Goal: Task Accomplishment & Management: Use online tool/utility

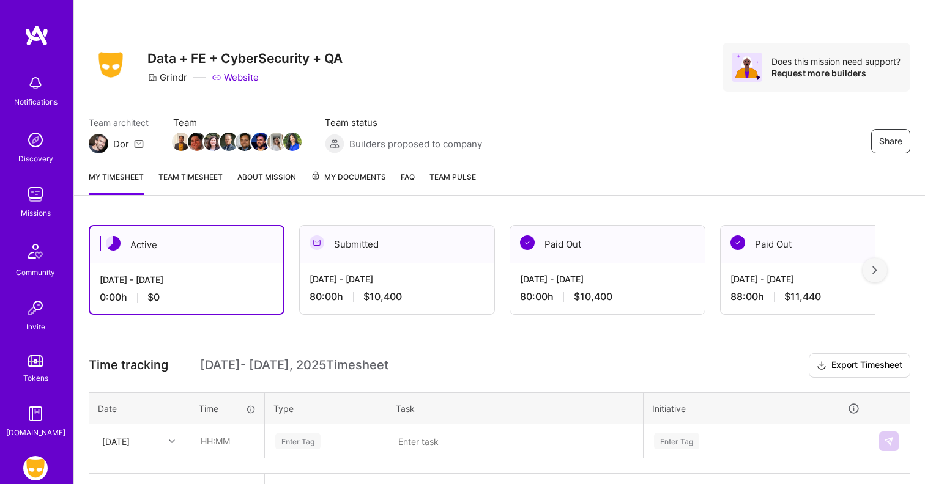
click at [555, 242] on div "Paid Out" at bounding box center [607, 244] width 194 height 37
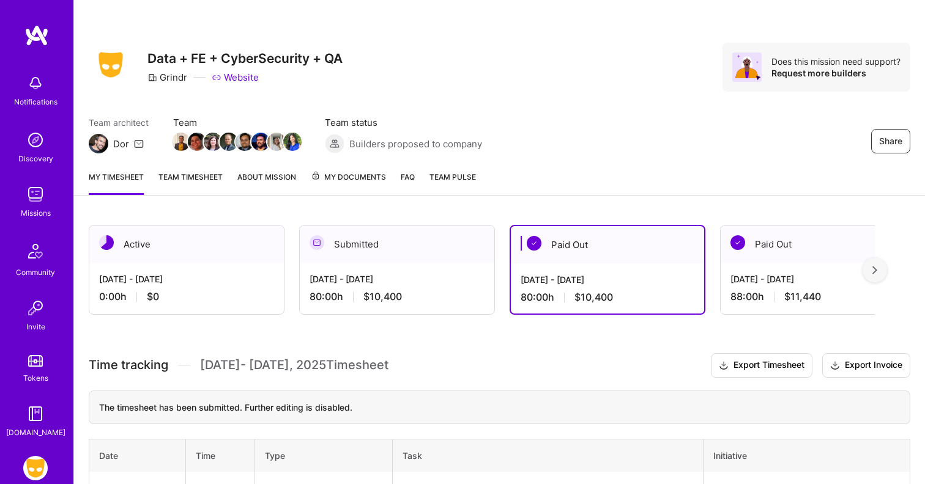
click at [360, 243] on div "Submitted" at bounding box center [397, 244] width 194 height 37
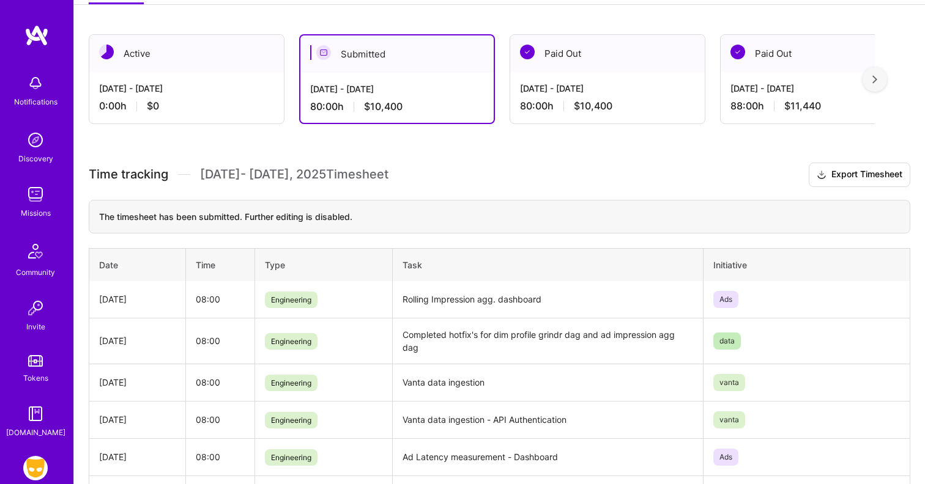
scroll to position [114, 0]
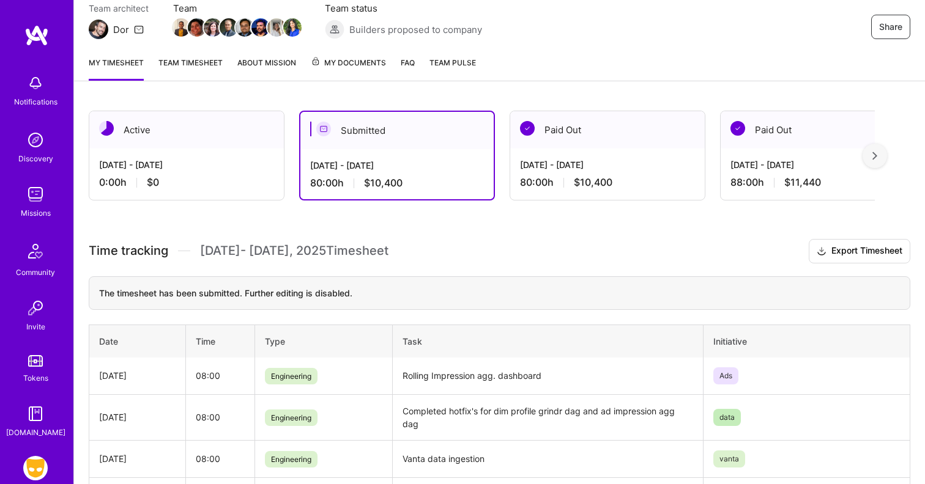
click at [211, 70] on link "Team timesheet" at bounding box center [190, 68] width 64 height 24
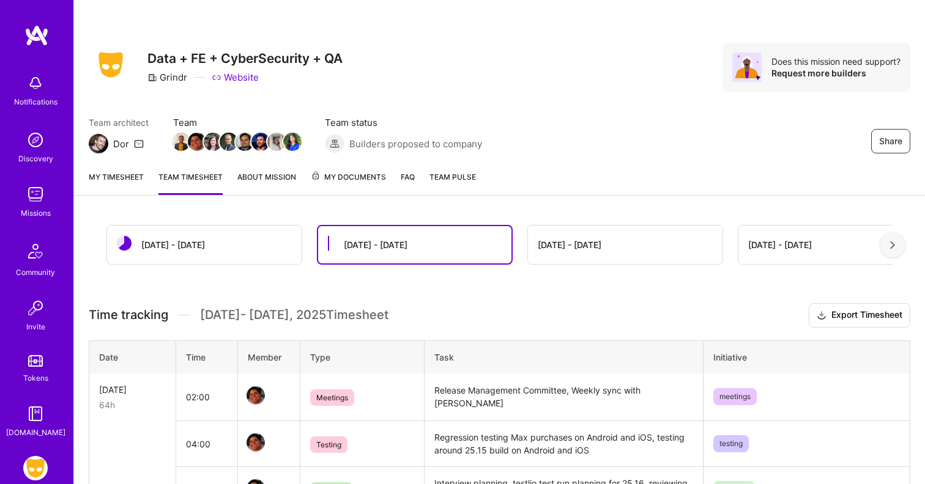
click at [112, 180] on link "My timesheet" at bounding box center [116, 183] width 55 height 24
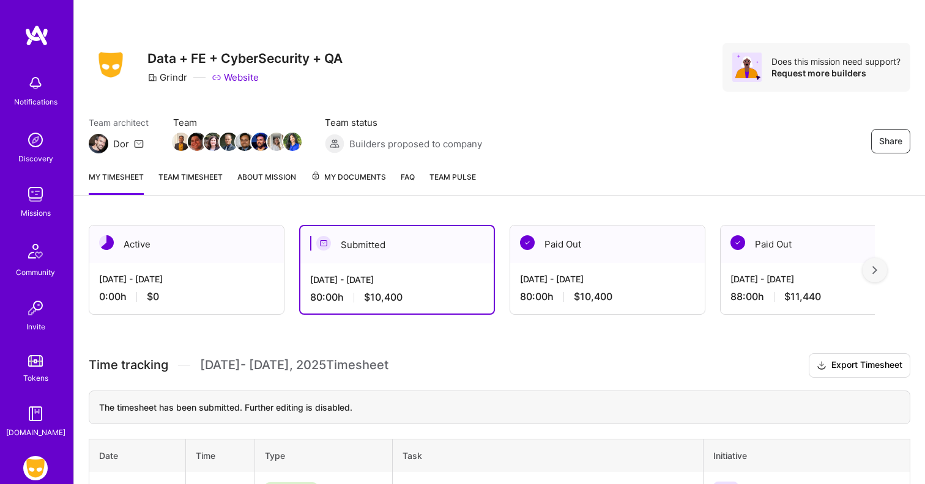
click at [280, 210] on div "Share Data + FE + CyberSecurity + QA Grindr Website Does this mission need supp…" at bounding box center [498, 473] width 851 height 947
click at [348, 244] on div "Submitted" at bounding box center [396, 244] width 193 height 37
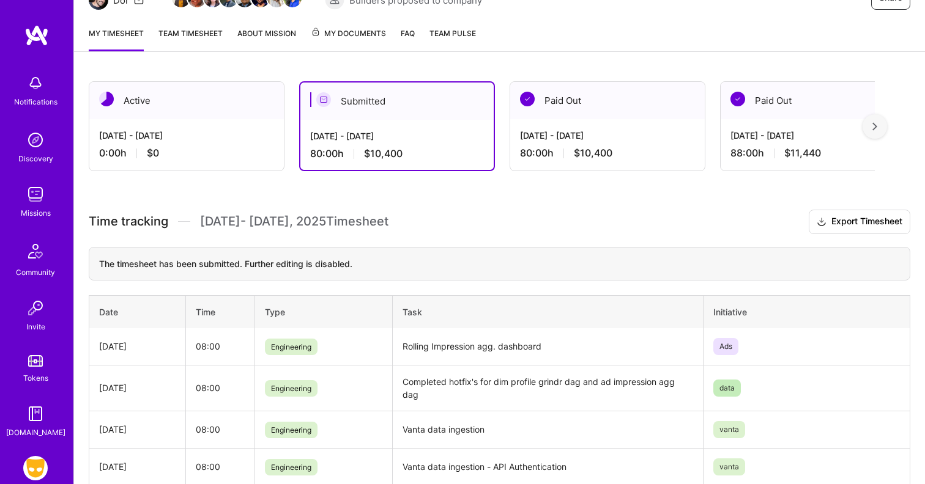
scroll to position [106, 0]
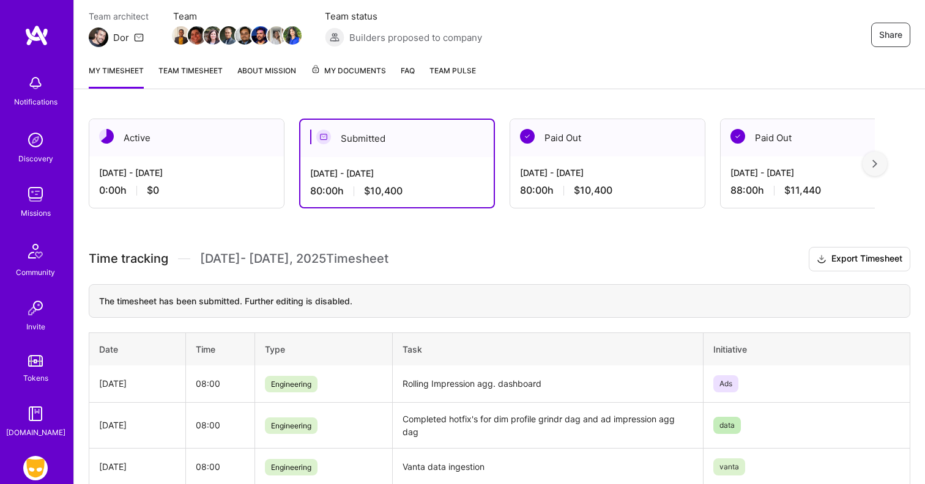
click at [352, 257] on span "[DATE] - [DATE] Timesheet" at bounding box center [294, 258] width 188 height 15
click at [526, 68] on div "My timesheet Team timesheet About Mission My Documents FAQ Team Pulse" at bounding box center [499, 71] width 851 height 35
click at [207, 77] on link "Team timesheet" at bounding box center [190, 76] width 64 height 24
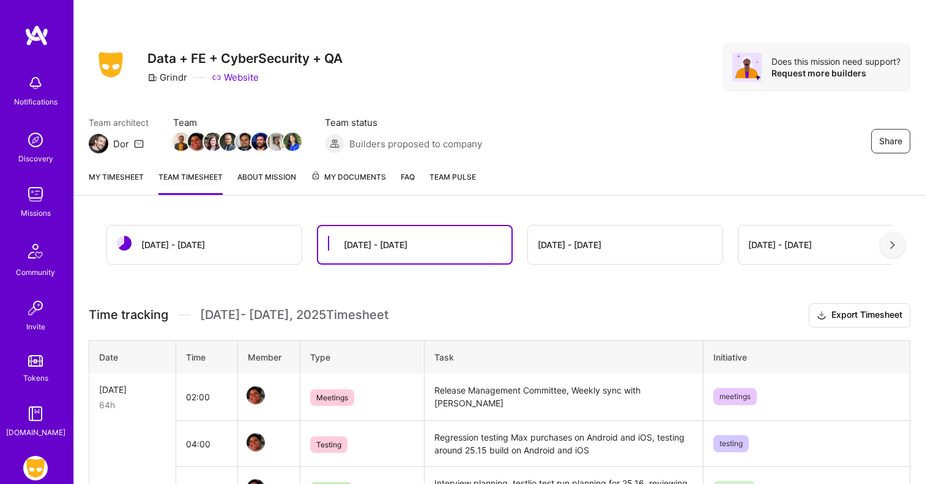
click at [435, 83] on div "Share Data + FE + CyberSecurity + QA Grindr Website Does this mission need supp…" at bounding box center [499, 67] width 821 height 49
click at [139, 177] on link "My timesheet" at bounding box center [116, 183] width 55 height 24
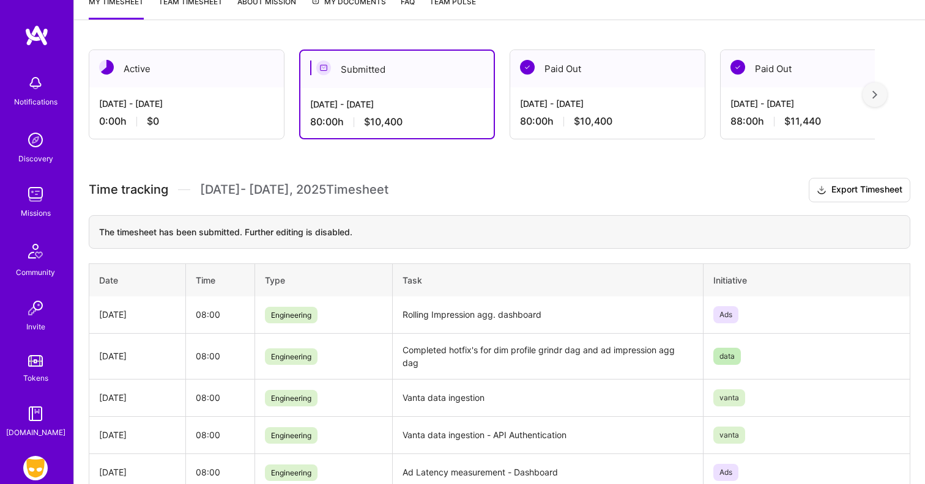
scroll to position [159, 0]
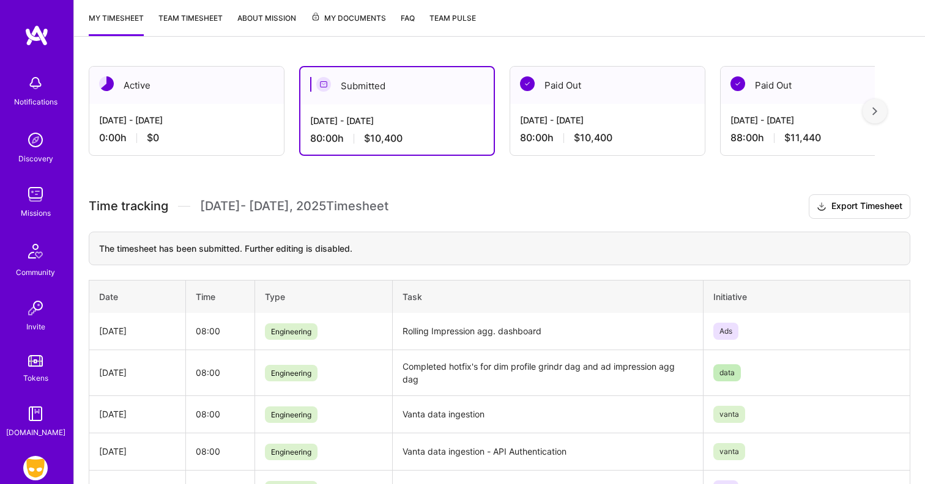
click at [195, 89] on div "Active" at bounding box center [186, 85] width 194 height 37
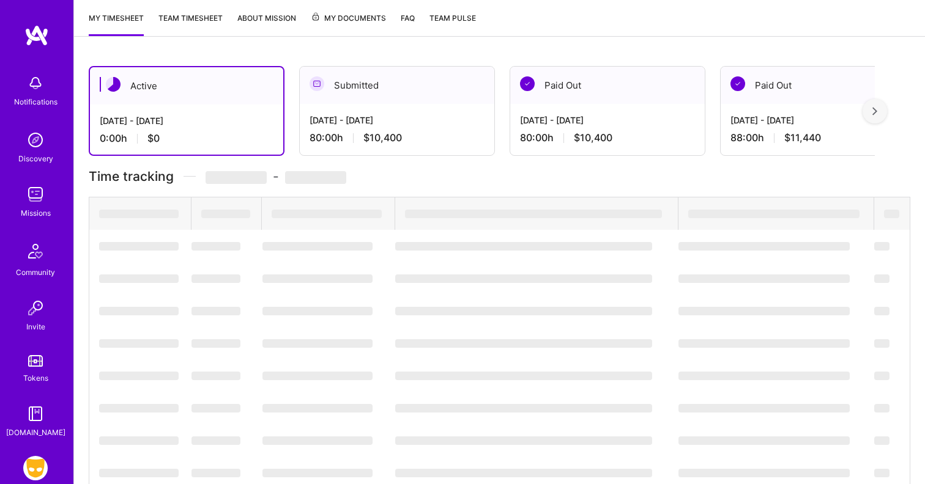
scroll to position [82, 0]
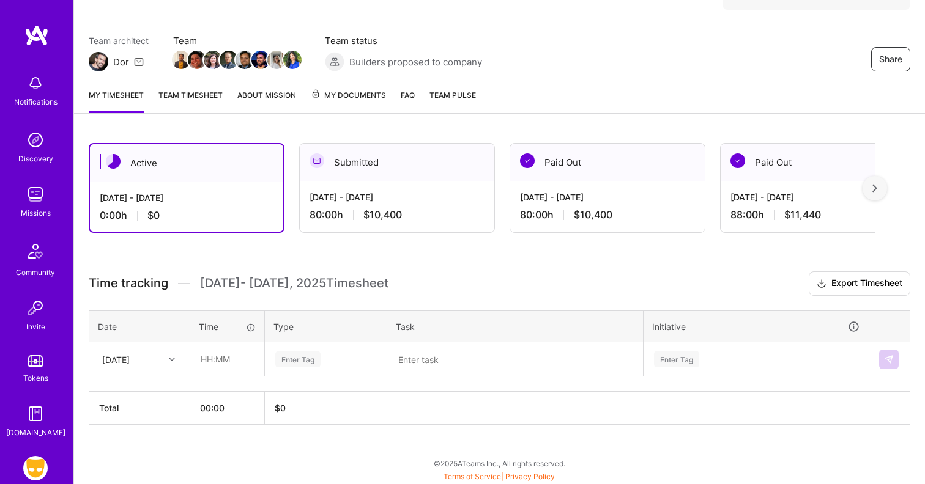
click at [334, 262] on div "Active [DATE] - [DATE] 0:00 h $0 Submitted [DATE] - [DATE] 80:00 h $10,400 Paid…" at bounding box center [499, 306] width 851 height 357
click at [175, 356] on div at bounding box center [173, 360] width 19 height 16
click at [224, 290] on span "[DATE] - [DATE] Timesheet" at bounding box center [294, 283] width 188 height 15
